Goal: Find specific page/section: Find specific page/section

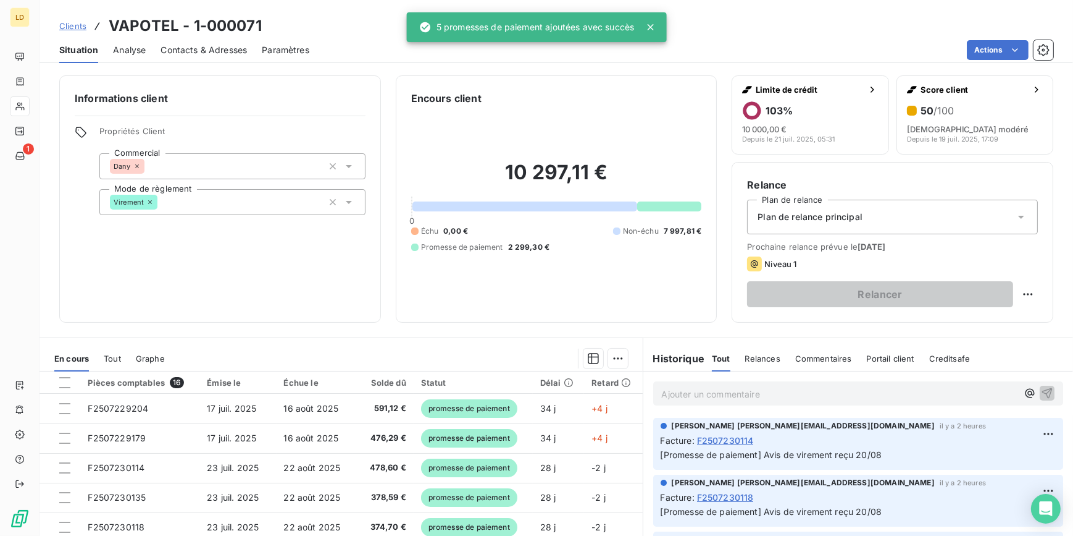
scroll to position [110, 0]
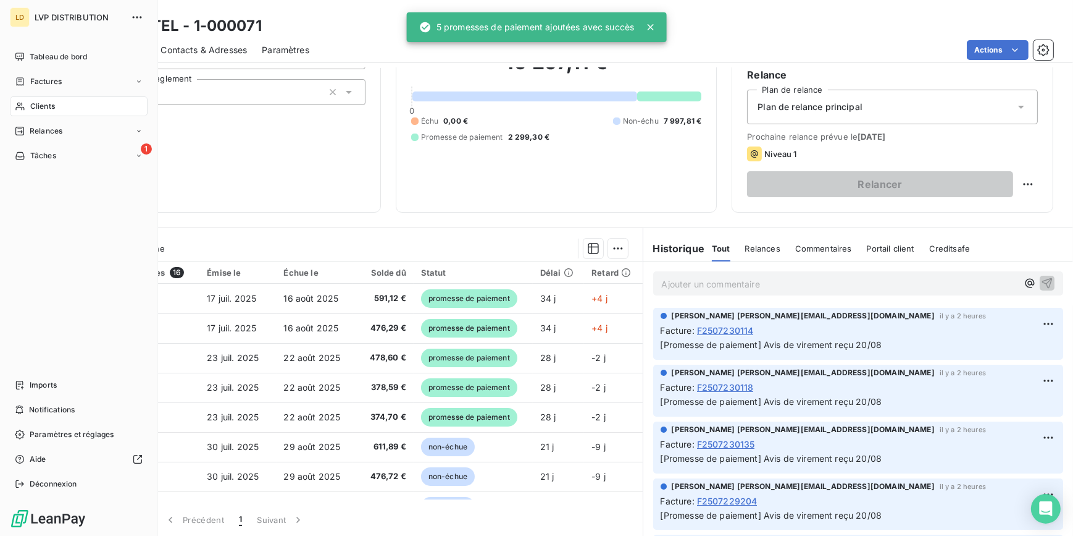
click at [25, 102] on div "Clients" at bounding box center [79, 106] width 138 height 20
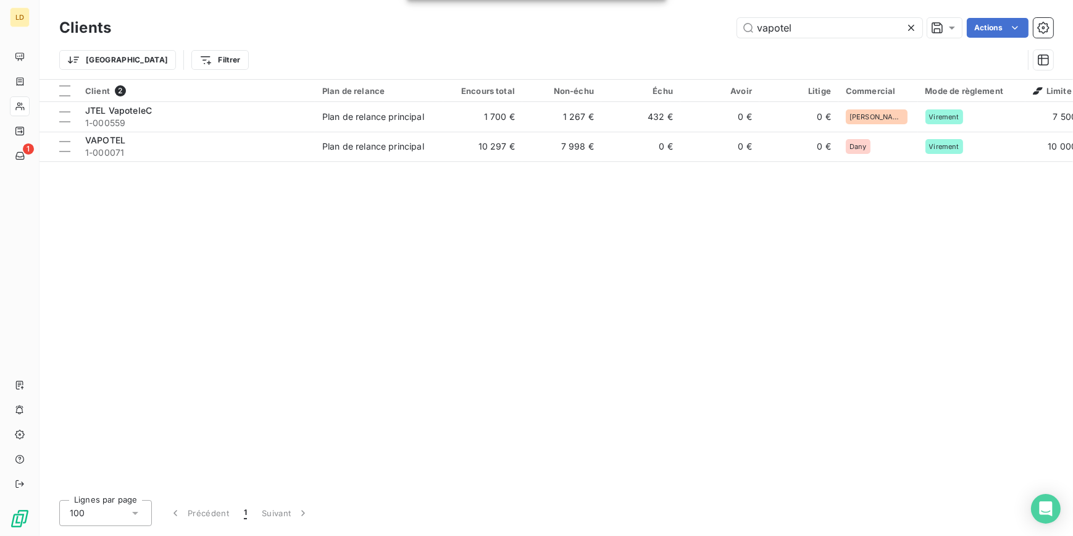
drag, startPoint x: 802, startPoint y: 31, endPoint x: 647, endPoint y: 26, distance: 154.5
click at [647, 26] on div "LD 1 Clients vapotel Actions Trier Filtrer Client 2 Plan de relance Encours tot…" at bounding box center [536, 268] width 1073 height 536
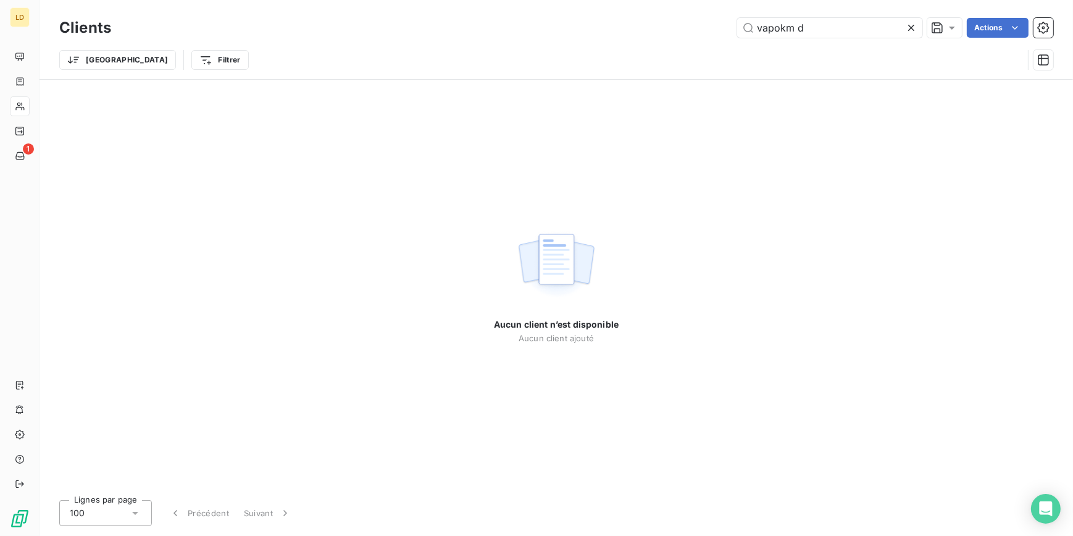
drag, startPoint x: 833, startPoint y: 35, endPoint x: 691, endPoint y: 28, distance: 142.3
click at [692, 29] on div "vapokm d Actions" at bounding box center [590, 28] width 928 height 20
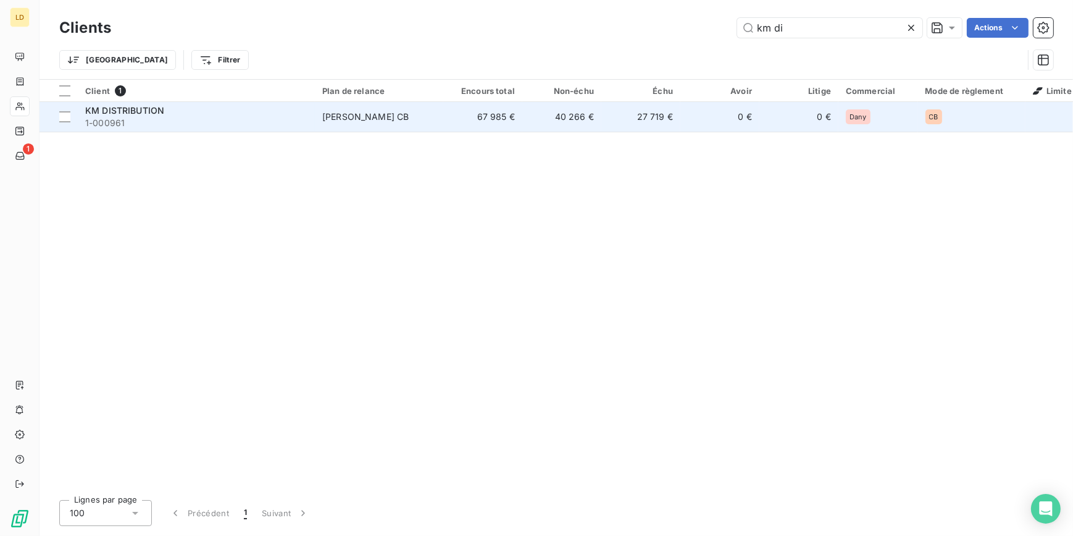
type input "km di"
click at [298, 114] on div "KM DISTRIBUTION" at bounding box center [196, 110] width 222 height 12
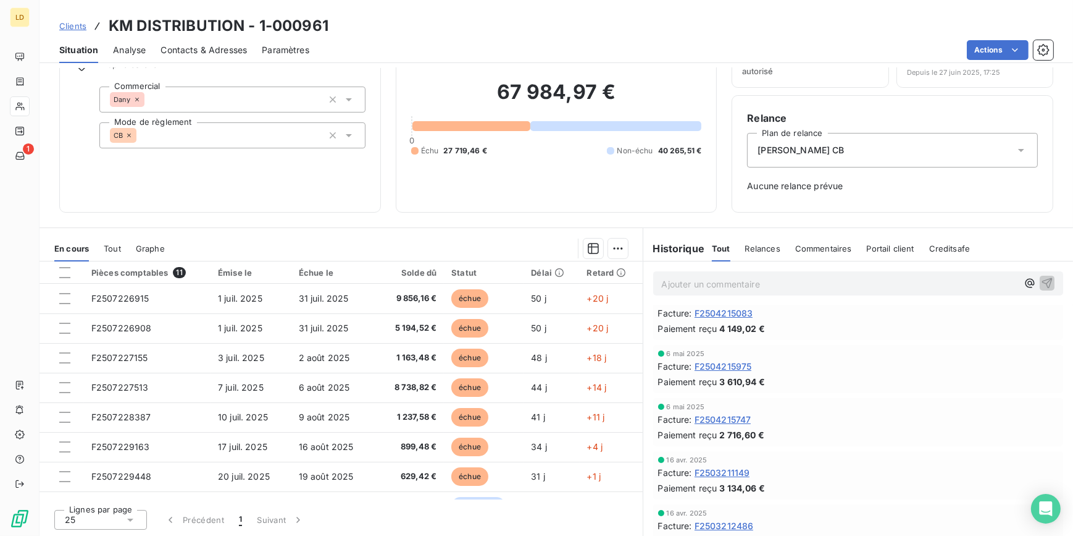
scroll to position [524, 0]
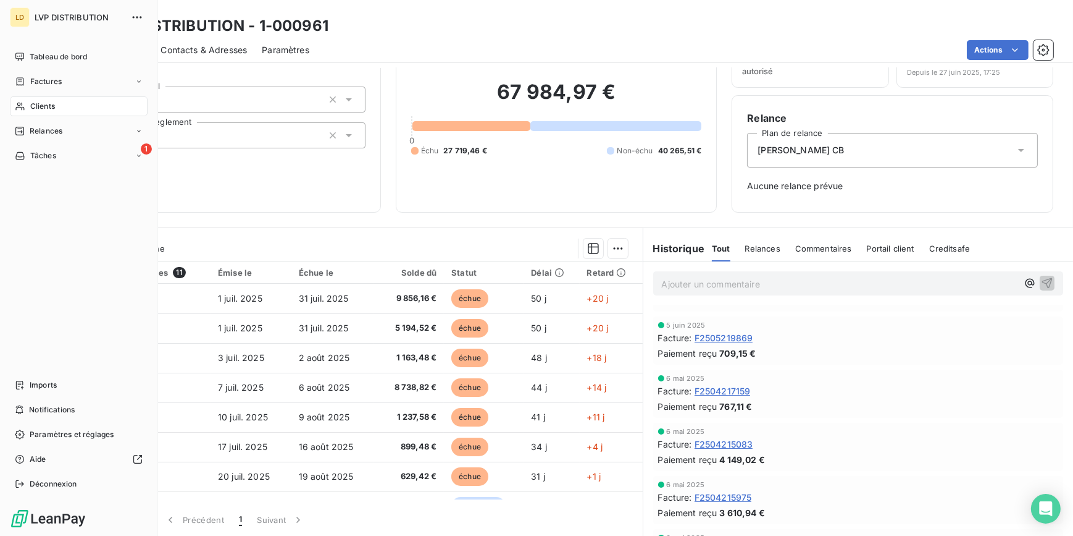
click at [27, 101] on div "Clients" at bounding box center [79, 106] width 138 height 20
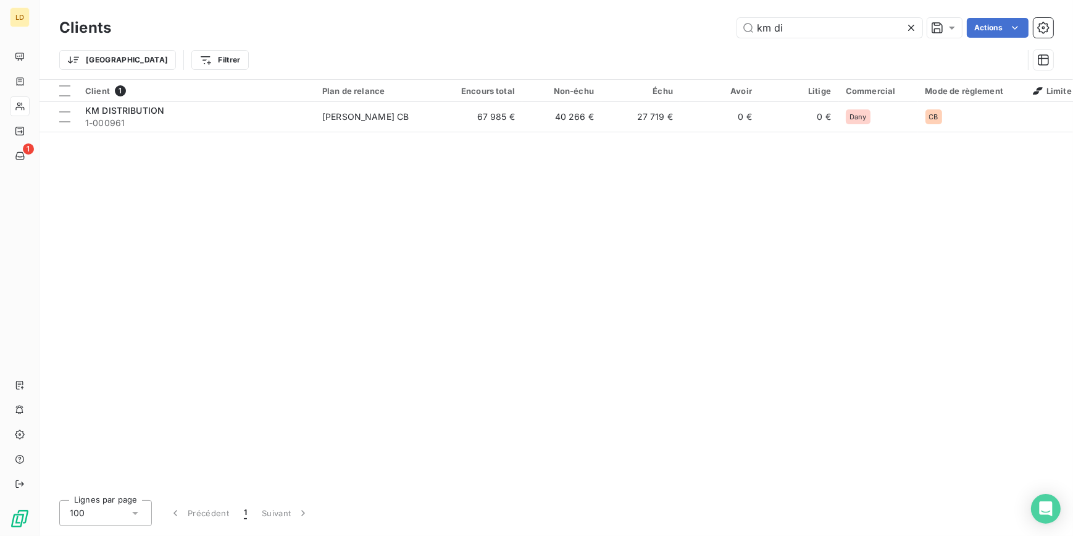
drag, startPoint x: 801, startPoint y: 35, endPoint x: 709, endPoint y: 26, distance: 92.5
click at [709, 26] on div "km di Actions" at bounding box center [590, 28] width 928 height 20
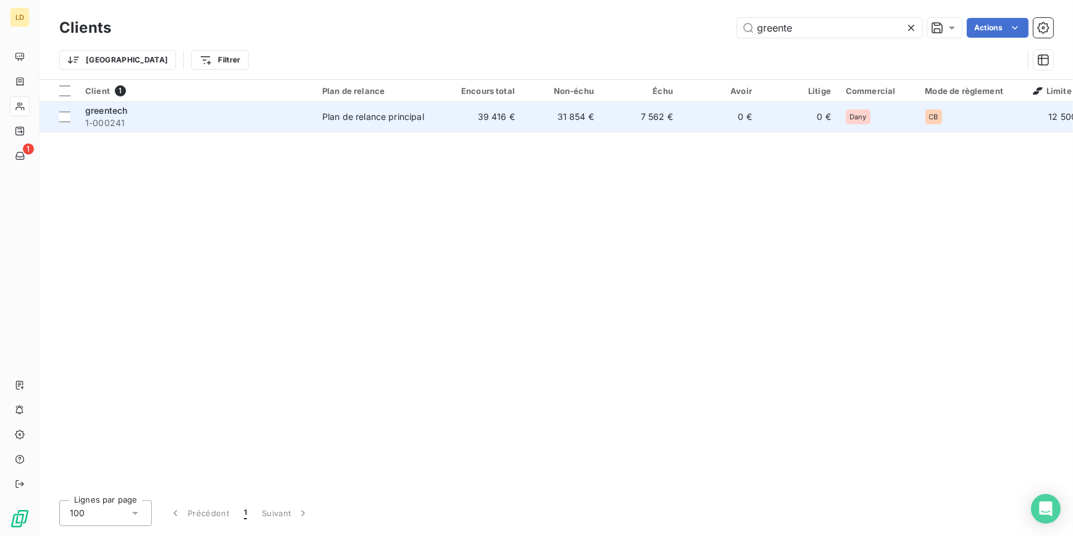
type input "greente"
click at [374, 128] on td "Plan de relance principal" at bounding box center [379, 117] width 128 height 30
